Goal: Transaction & Acquisition: Purchase product/service

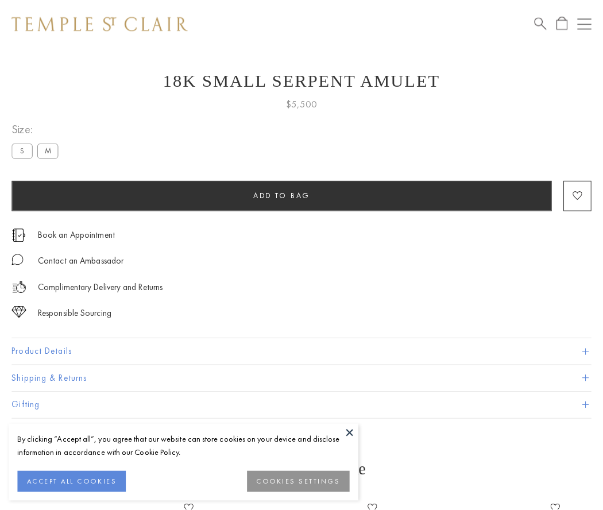
scroll to position [46, 0]
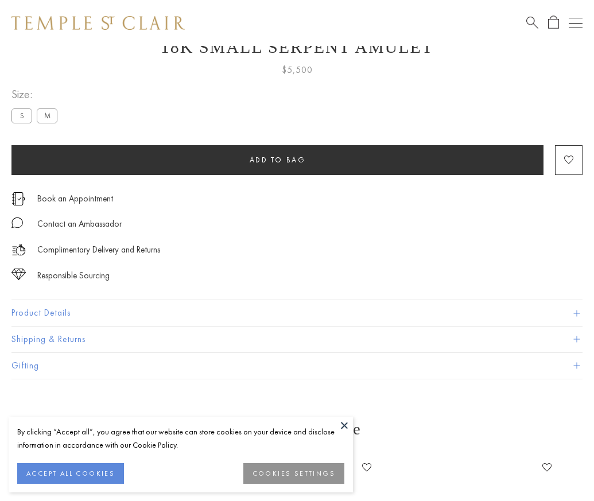
click at [277, 160] on span "Add to bag" at bounding box center [278, 160] width 56 height 10
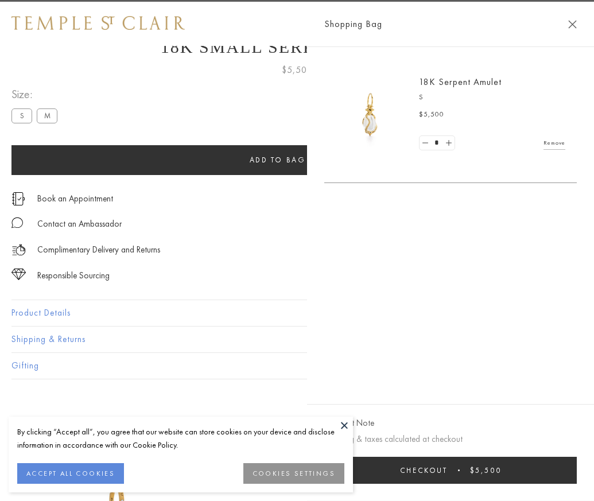
click at [448, 475] on span "Checkout" at bounding box center [424, 470] width 48 height 10
